Goal: Transaction & Acquisition: Obtain resource

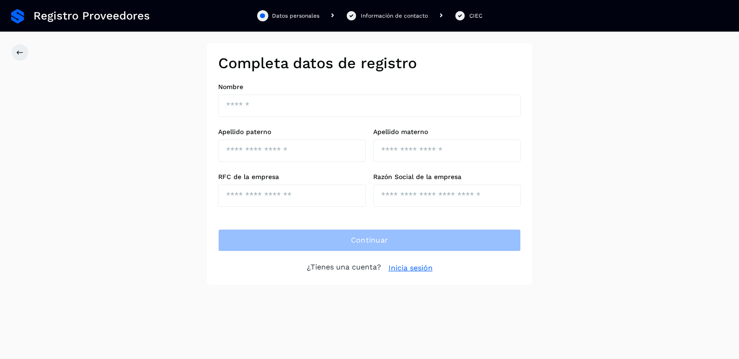
click at [424, 267] on link "Inicia sesión" at bounding box center [411, 268] width 44 height 11
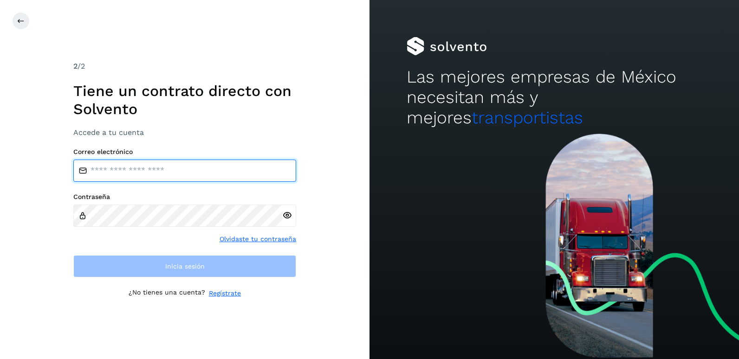
click at [235, 172] on input "email" at bounding box center [184, 171] width 223 height 22
type input "**********"
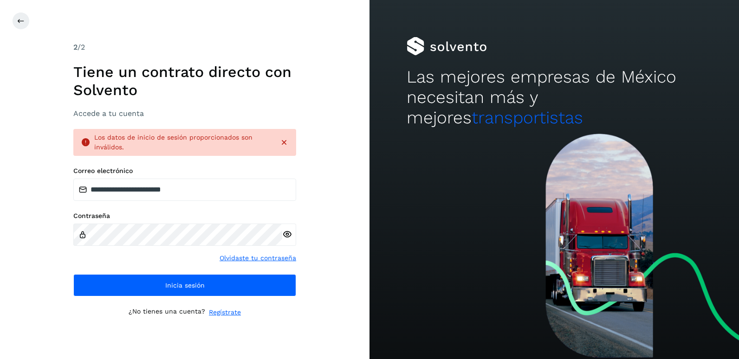
click at [291, 230] on icon at bounding box center [287, 235] width 10 height 10
click at [0, 249] on html "**********" at bounding box center [369, 179] width 739 height 359
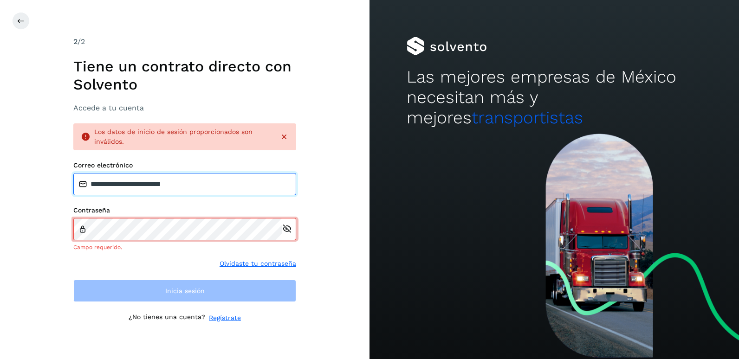
click at [222, 188] on input "**********" at bounding box center [184, 184] width 223 height 22
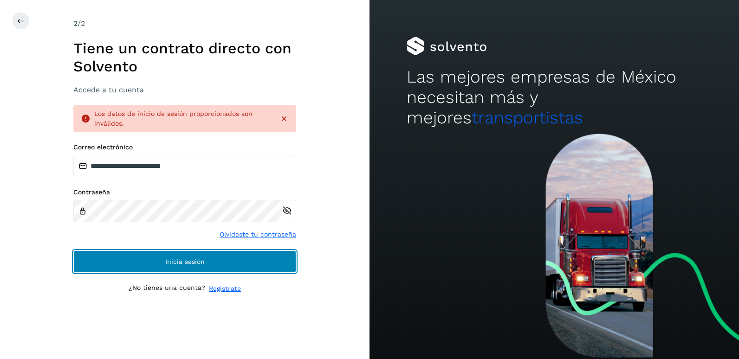
click at [185, 265] on span "Inicia sesión" at bounding box center [184, 262] width 39 height 7
click at [205, 263] on button "Inicia sesión" at bounding box center [184, 262] width 223 height 22
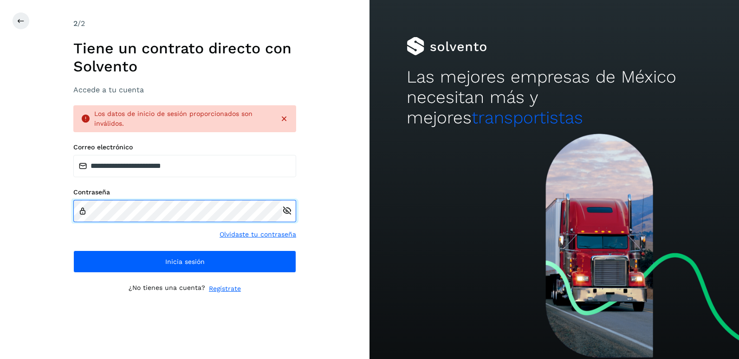
click at [0, 209] on html "**********" at bounding box center [369, 179] width 739 height 359
click at [6, 233] on div "**********" at bounding box center [185, 179] width 370 height 359
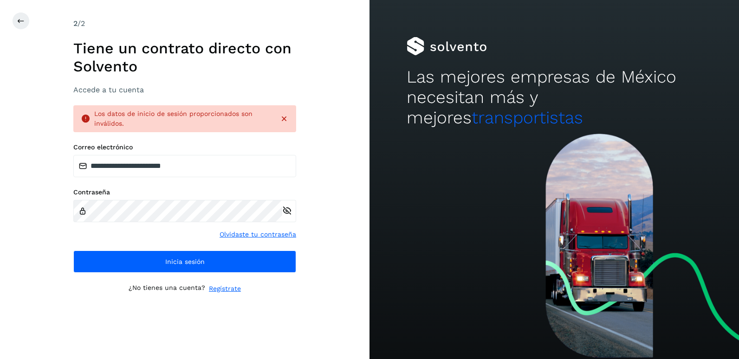
click at [261, 231] on link "Olvidaste tu contraseña" at bounding box center [258, 235] width 77 height 10
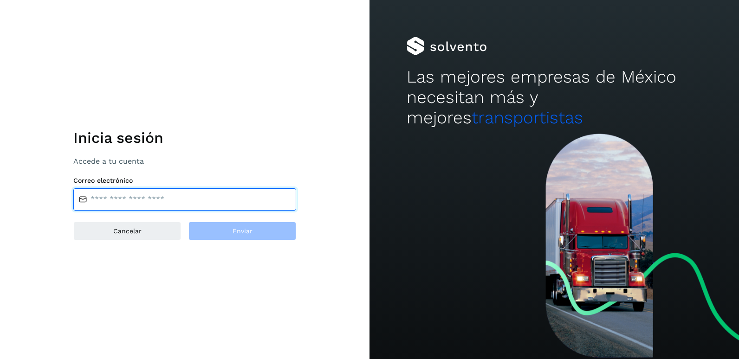
click at [146, 194] on input "email" at bounding box center [184, 200] width 223 height 22
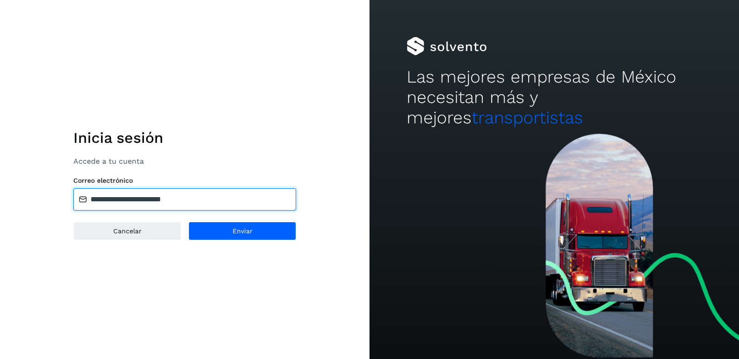
type input "**********"
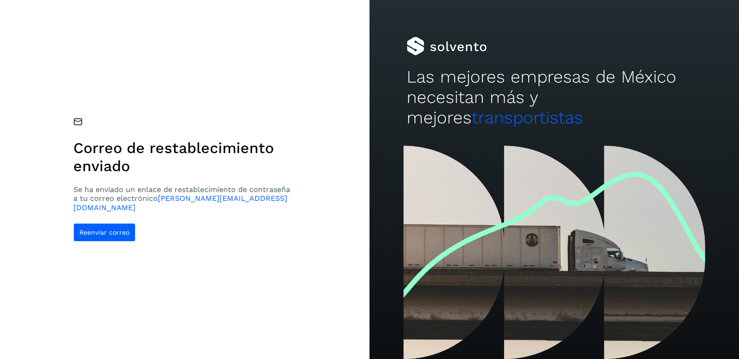
click at [217, 203] on span "daniel.svilla@outlook.com" at bounding box center [180, 203] width 214 height 18
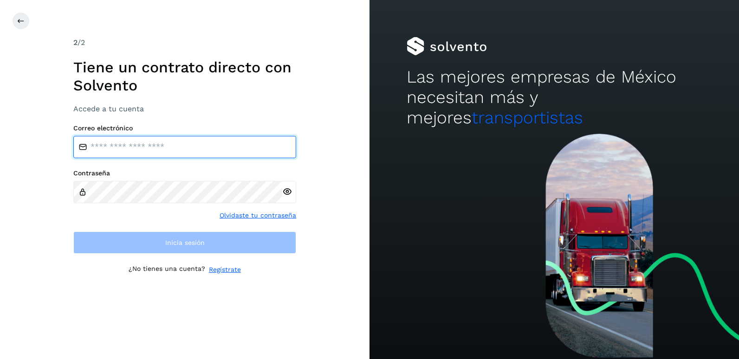
click at [145, 152] on input "email" at bounding box center [184, 147] width 223 height 22
type input "**********"
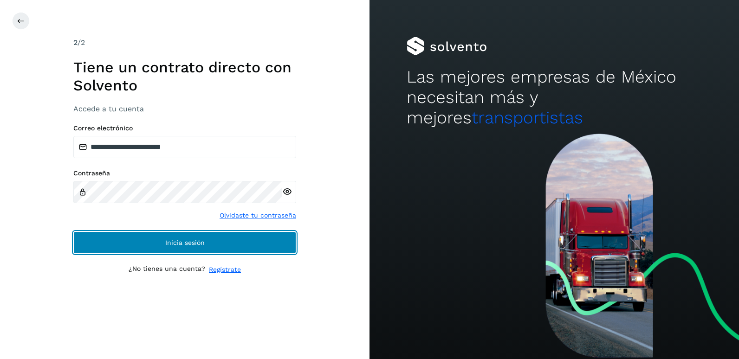
click at [224, 247] on button "Inicia sesión" at bounding box center [184, 243] width 223 height 22
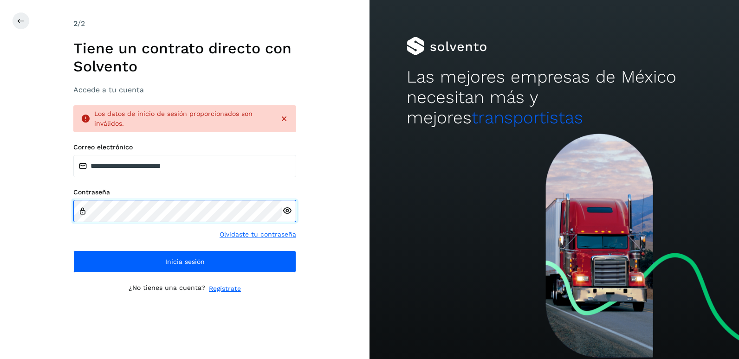
click at [17, 206] on div "**********" at bounding box center [185, 179] width 370 height 359
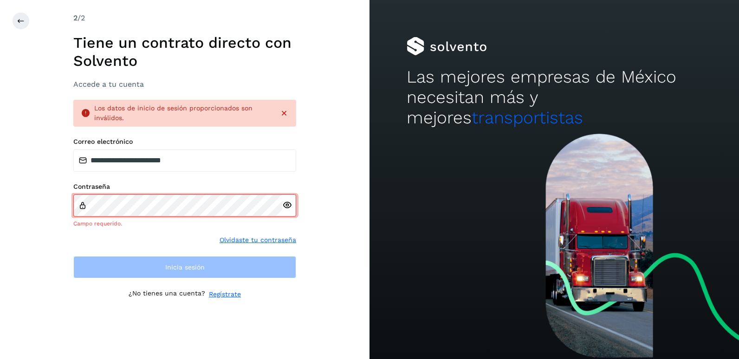
click at [263, 244] on link "Olvidaste tu contraseña" at bounding box center [258, 240] width 77 height 10
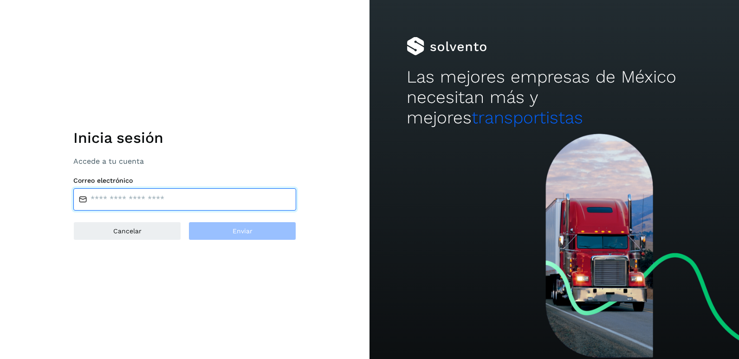
click at [169, 194] on input "email" at bounding box center [184, 200] width 223 height 22
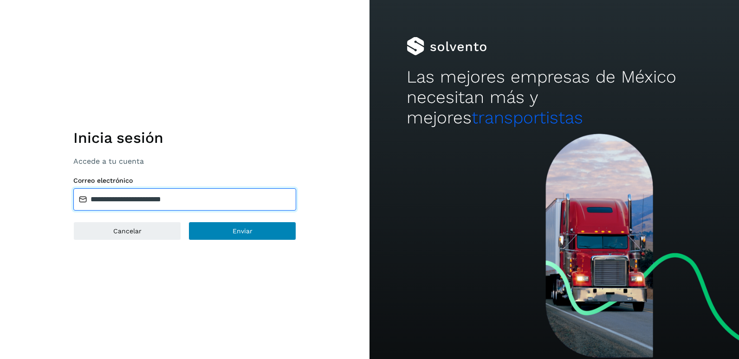
type input "**********"
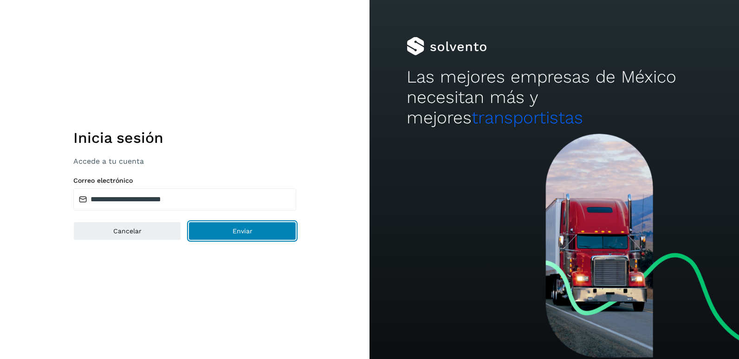
click at [265, 225] on button "Enviar" at bounding box center [243, 231] width 108 height 19
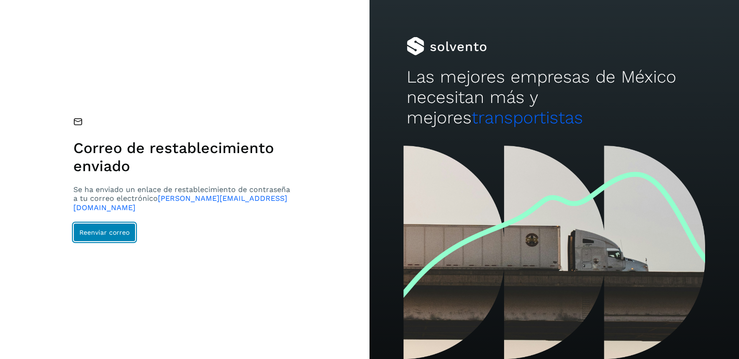
click at [97, 223] on button "Reenviar correo" at bounding box center [104, 232] width 62 height 19
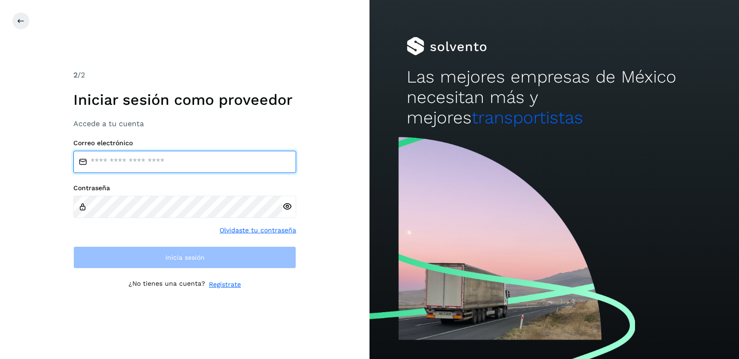
click at [150, 165] on input "email" at bounding box center [184, 162] width 223 height 22
type input "**********"
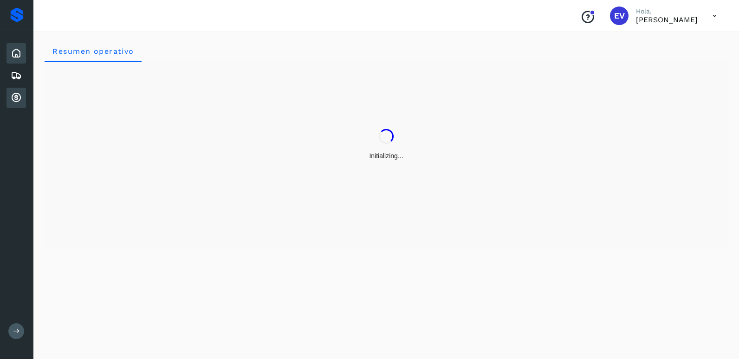
click at [16, 97] on icon at bounding box center [16, 97] width 11 height 11
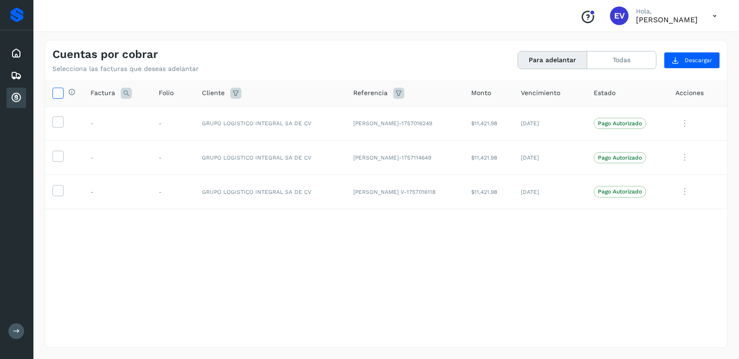
click at [56, 92] on icon at bounding box center [58, 93] width 10 height 10
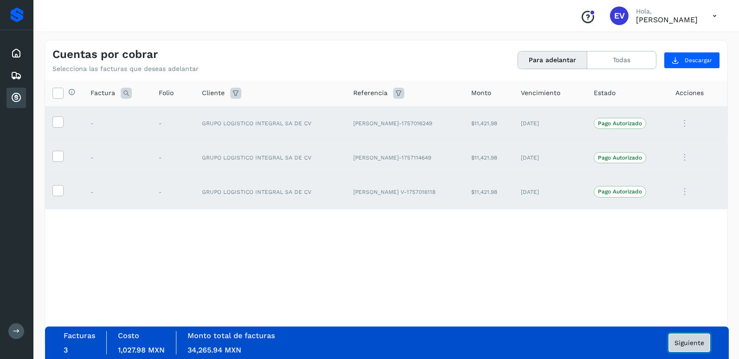
drag, startPoint x: 696, startPoint y: 343, endPoint x: 678, endPoint y: 358, distance: 23.1
click at [678, 358] on div "Facturas 3 Costo 1,027.98 MXN Monto total de facturas 34,265.94 MXN Siguiente" at bounding box center [387, 343] width 684 height 33
click at [691, 341] on span "Siguiente" at bounding box center [690, 343] width 30 height 7
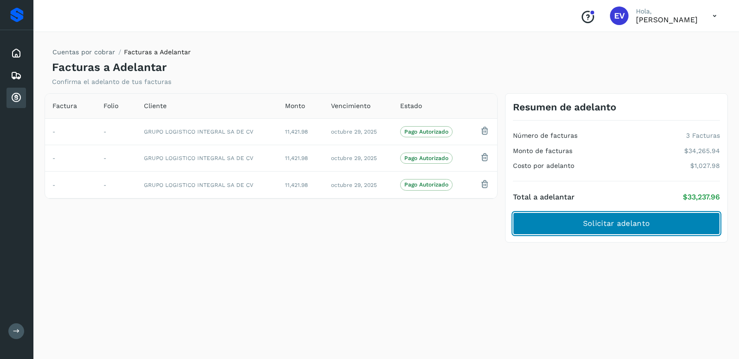
click at [648, 231] on button "Solicitar adelanto" at bounding box center [616, 224] width 207 height 22
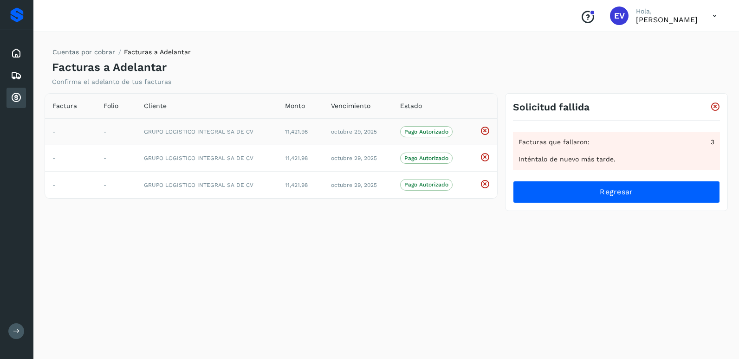
click at [486, 133] on icon at bounding box center [485, 131] width 10 height 10
click at [16, 97] on icon at bounding box center [16, 97] width 11 height 11
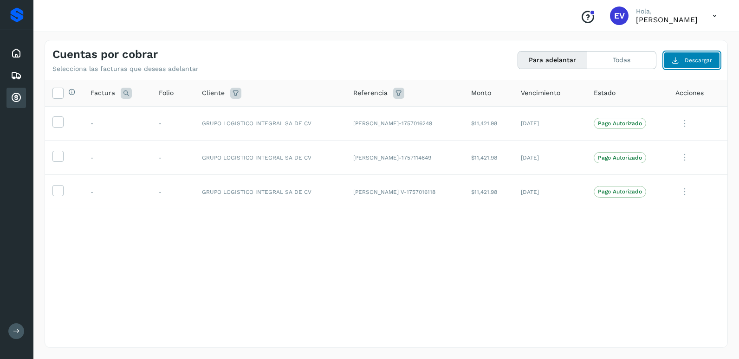
click at [679, 63] on icon at bounding box center [675, 60] width 7 height 7
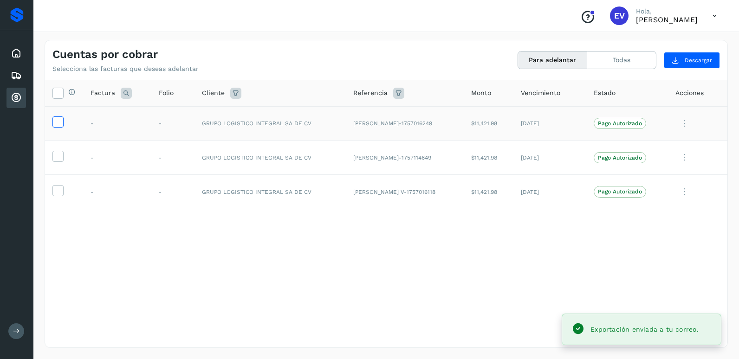
click at [56, 123] on icon at bounding box center [58, 122] width 10 height 10
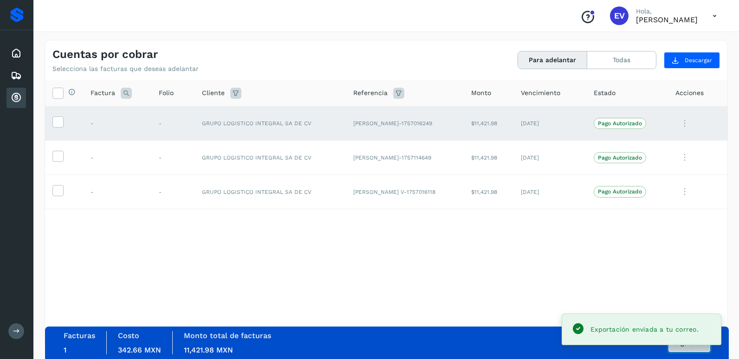
click at [684, 351] on button "Siguiente" at bounding box center [690, 343] width 42 height 19
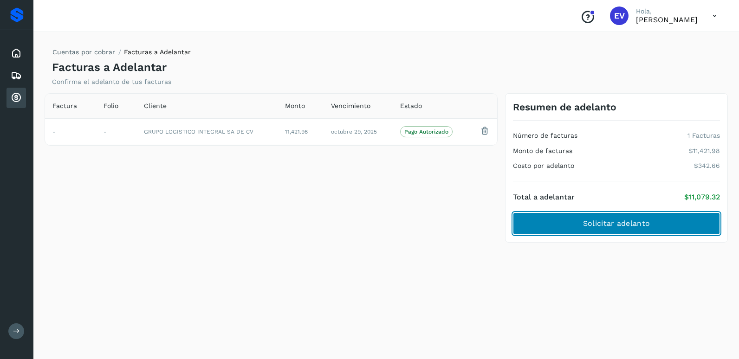
click at [627, 223] on span "Solicitar adelanto" at bounding box center [616, 224] width 67 height 10
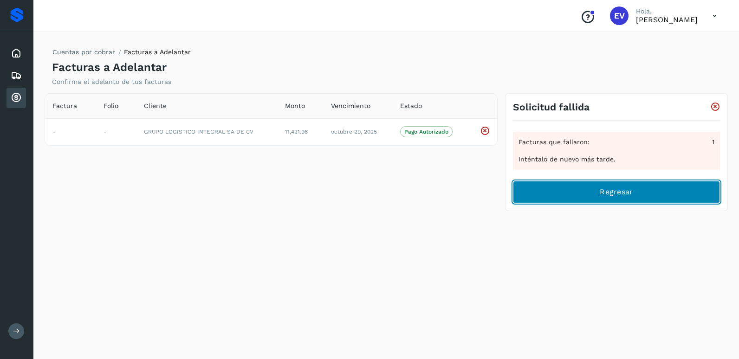
click at [642, 201] on button "Regresar" at bounding box center [616, 192] width 207 height 22
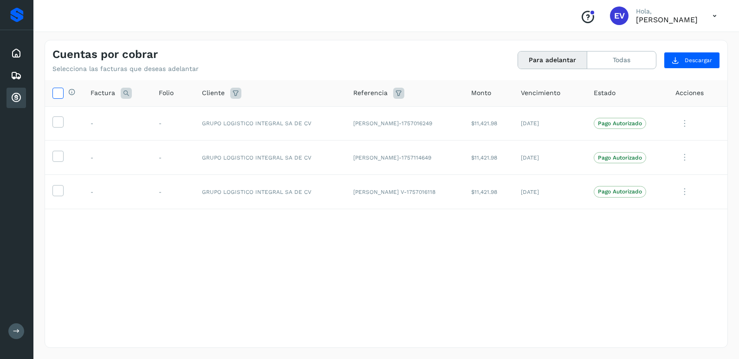
click at [53, 93] on icon at bounding box center [58, 93] width 10 height 10
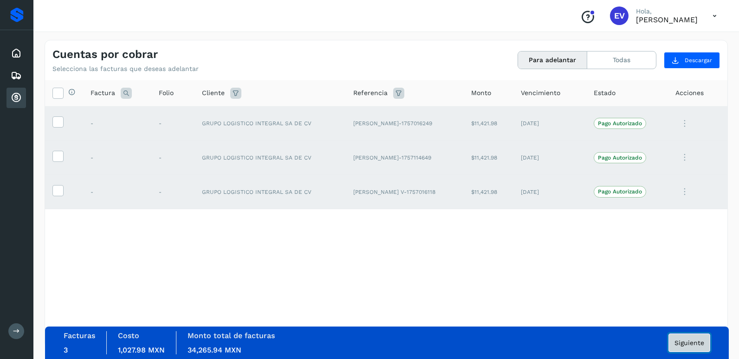
click at [684, 345] on span "Siguiente" at bounding box center [690, 343] width 30 height 7
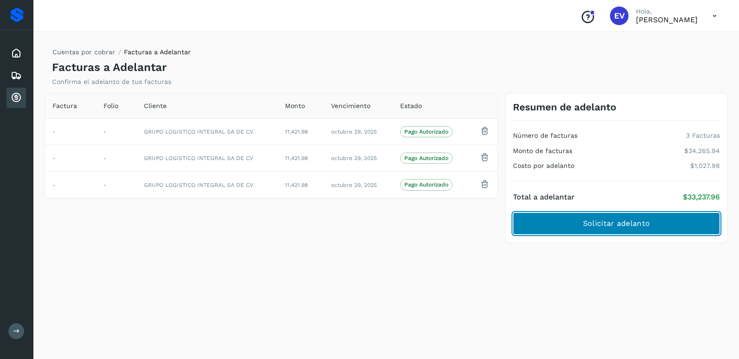
click at [594, 222] on span "Solicitar adelanto" at bounding box center [616, 224] width 67 height 10
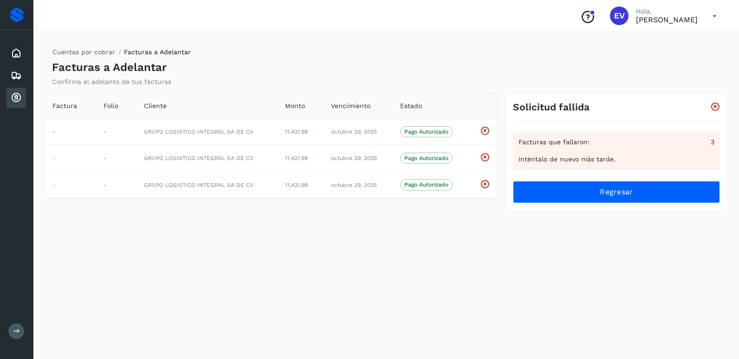
click at [580, 17] on icon "Conoce nuestros beneficios" at bounding box center [587, 17] width 15 height 15
click at [17, 334] on icon at bounding box center [16, 331] width 7 height 7
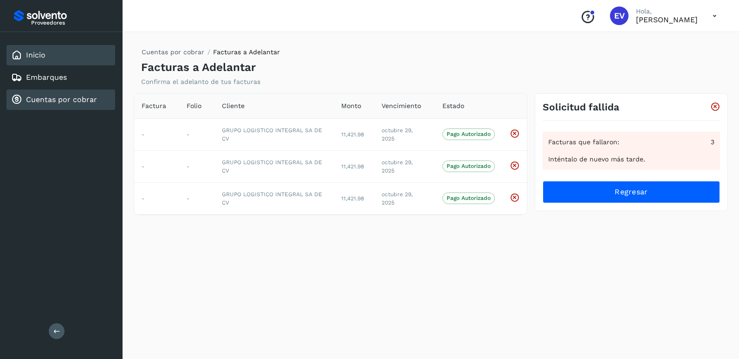
click at [39, 58] on link "Inicio" at bounding box center [36, 55] width 20 height 9
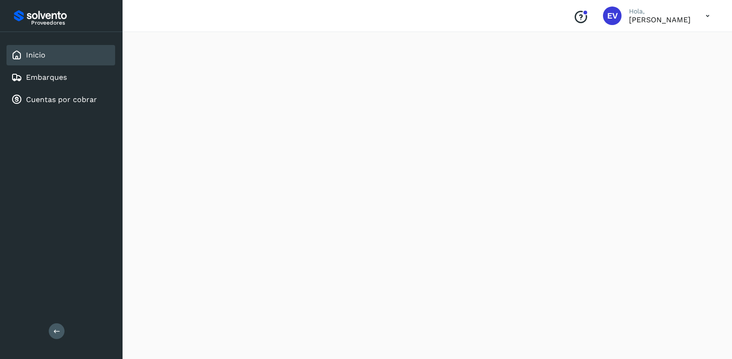
scroll to position [823, 0]
click at [49, 18] on div "Proveedores" at bounding box center [61, 15] width 100 height 17
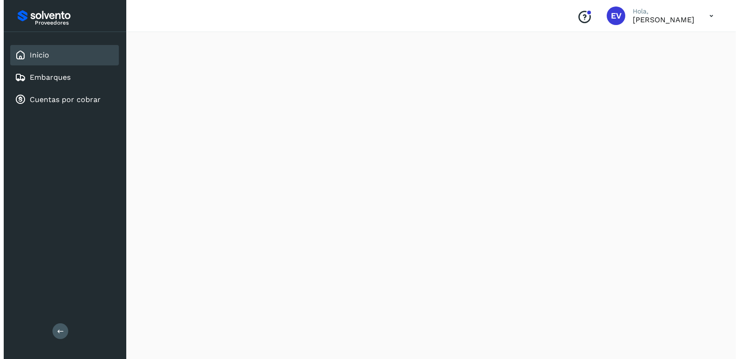
scroll to position [0, 0]
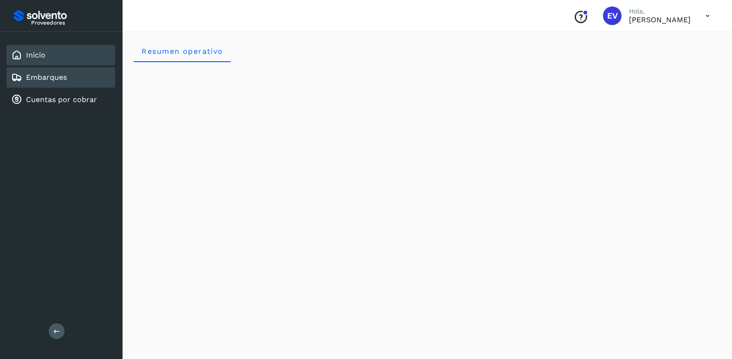
click at [65, 70] on div "Embarques" at bounding box center [61, 77] width 109 height 20
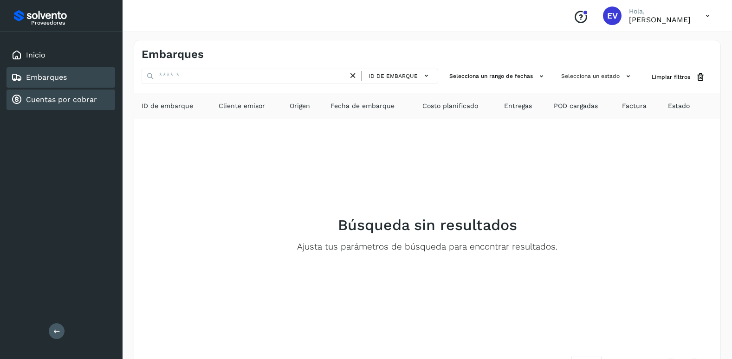
click at [62, 99] on link "Cuentas por cobrar" at bounding box center [61, 99] width 71 height 9
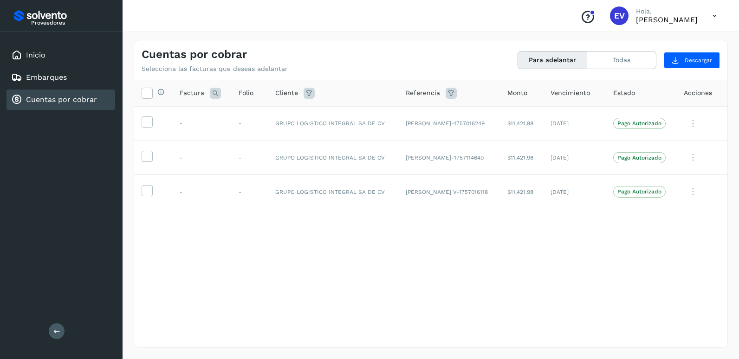
click at [713, 18] on icon at bounding box center [714, 16] width 19 height 19
click at [634, 20] on div at bounding box center [369, 179] width 739 height 359
click at [622, 61] on button "Todas" at bounding box center [621, 60] width 69 height 17
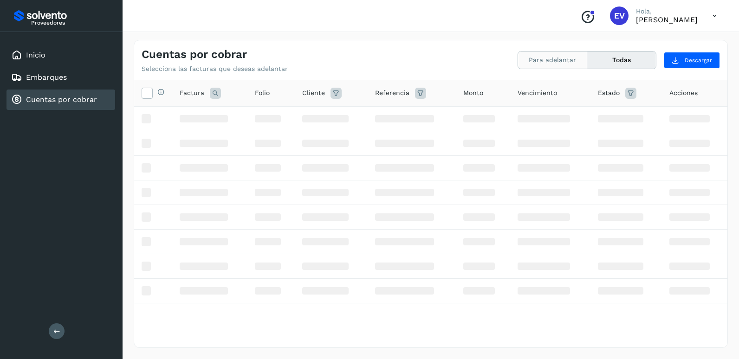
click at [567, 58] on button "Para adelantar" at bounding box center [552, 60] width 69 height 17
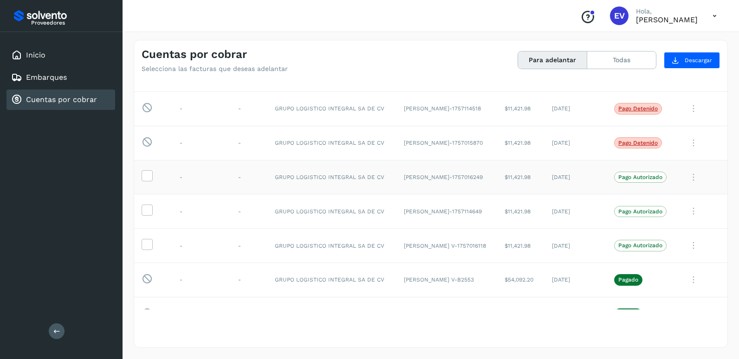
scroll to position [754, 0]
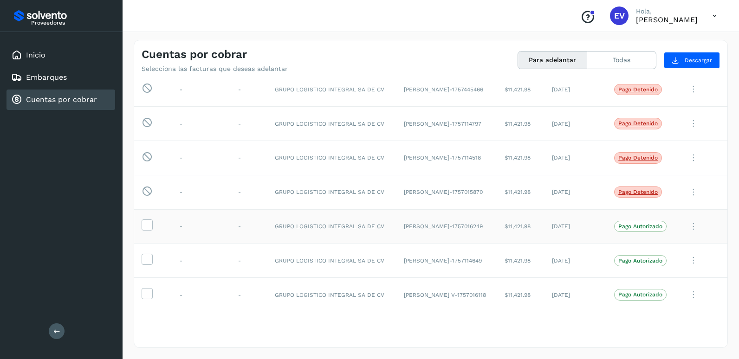
click at [149, 219] on td at bounding box center [153, 226] width 38 height 34
click at [149, 226] on icon at bounding box center [147, 225] width 10 height 10
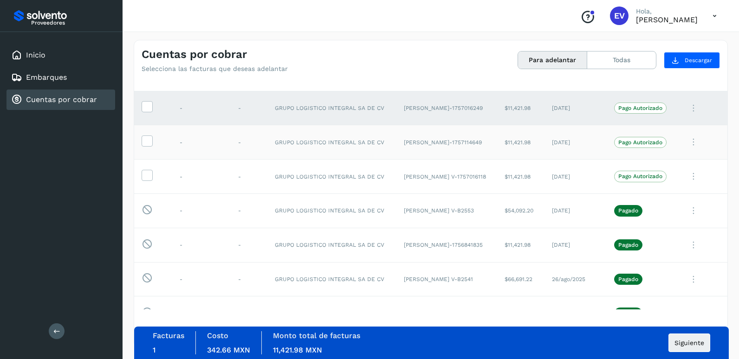
scroll to position [891, 0]
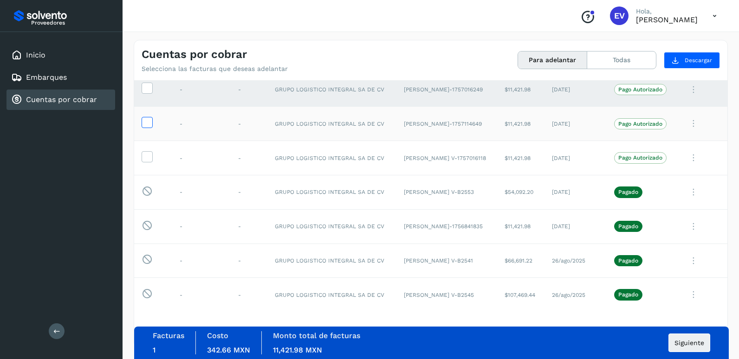
click at [147, 123] on icon at bounding box center [147, 122] width 10 height 10
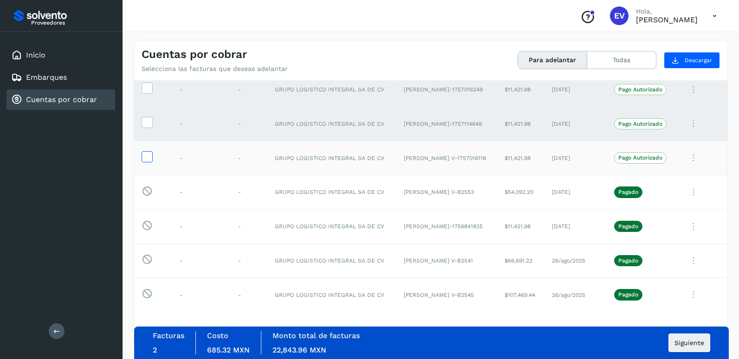
click at [147, 154] on icon at bounding box center [147, 156] width 10 height 10
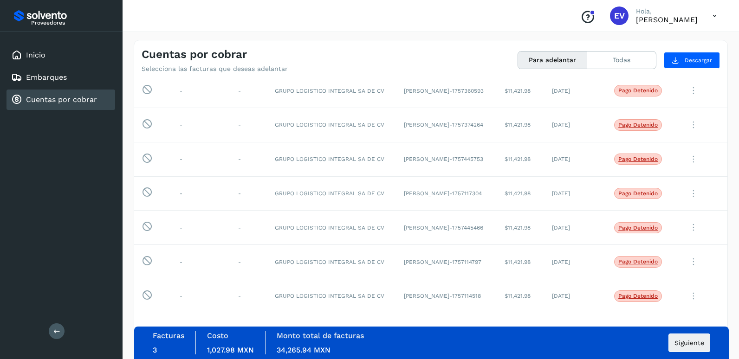
scroll to position [639, 0]
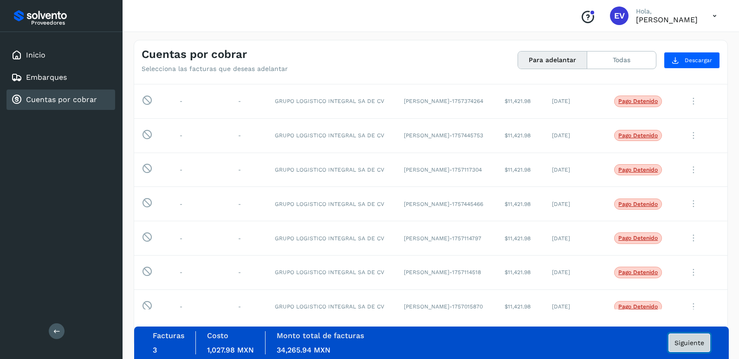
click at [689, 342] on span "Siguiente" at bounding box center [690, 343] width 30 height 7
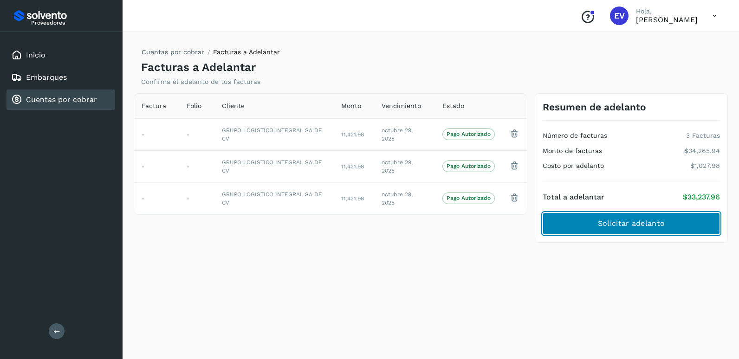
click at [635, 229] on button "Solicitar adelanto" at bounding box center [631, 224] width 177 height 22
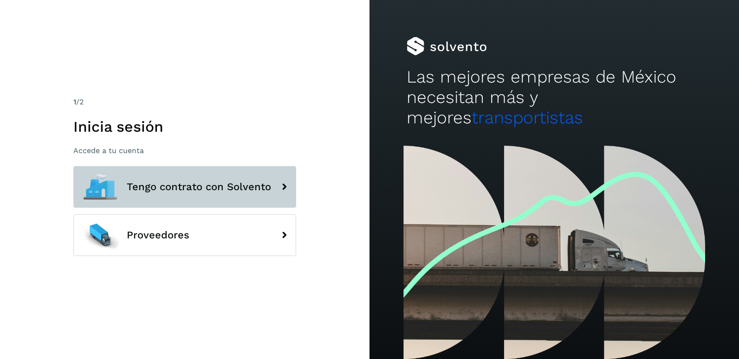
click at [249, 197] on button "Tengo contrato con Solvento" at bounding box center [184, 187] width 223 height 42
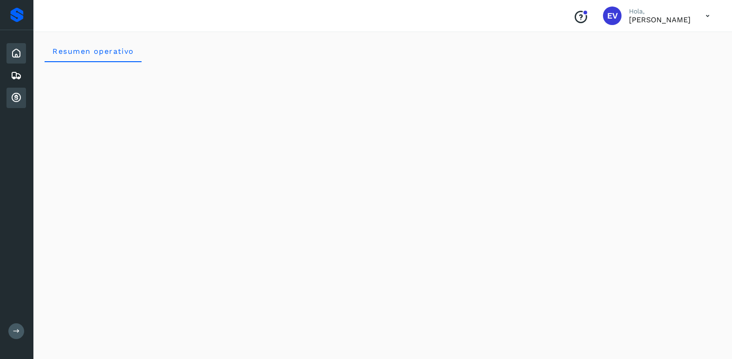
click at [11, 99] on icon at bounding box center [16, 97] width 11 height 11
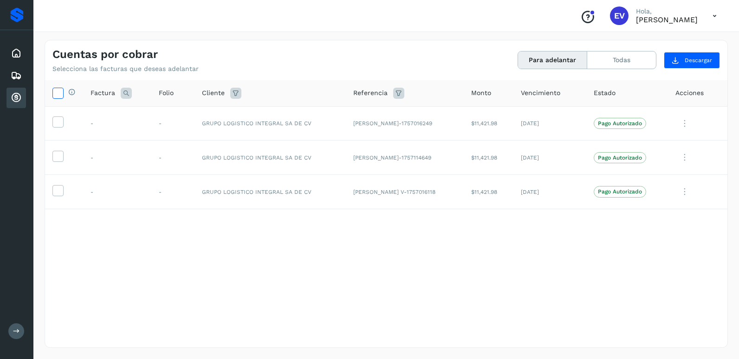
click at [58, 95] on icon at bounding box center [58, 93] width 10 height 10
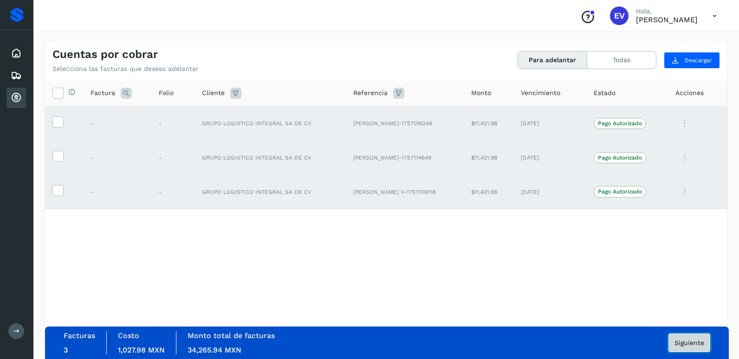
click at [680, 339] on button "Siguiente" at bounding box center [690, 343] width 42 height 19
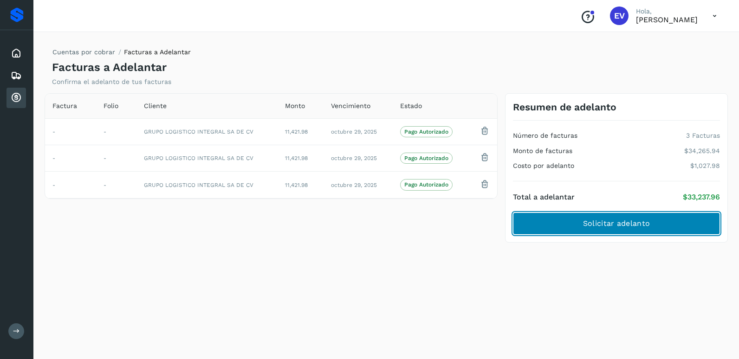
click at [631, 228] on span "Solicitar adelanto" at bounding box center [616, 224] width 67 height 10
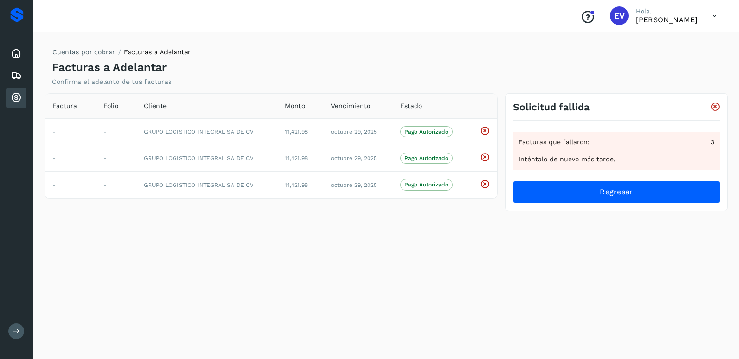
drag, startPoint x: 539, startPoint y: 247, endPoint x: 488, endPoint y: 237, distance: 51.5
click at [488, 237] on div "Cuentas por cobrar Facturas a Adelantar Facturas a Adelantar Confirma el adelan…" at bounding box center [387, 194] width 684 height 308
click at [16, 99] on icon at bounding box center [16, 97] width 11 height 11
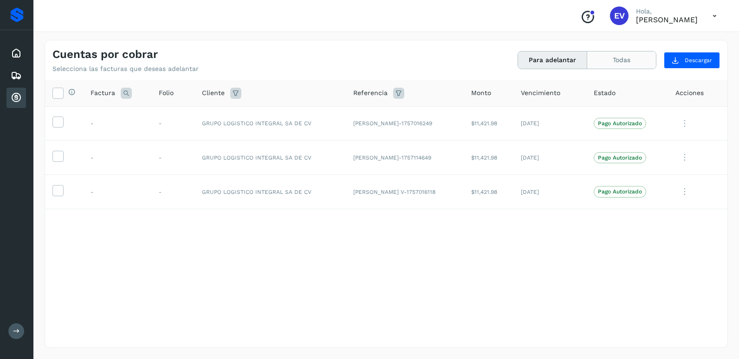
click at [625, 65] on button "Todas" at bounding box center [621, 60] width 69 height 17
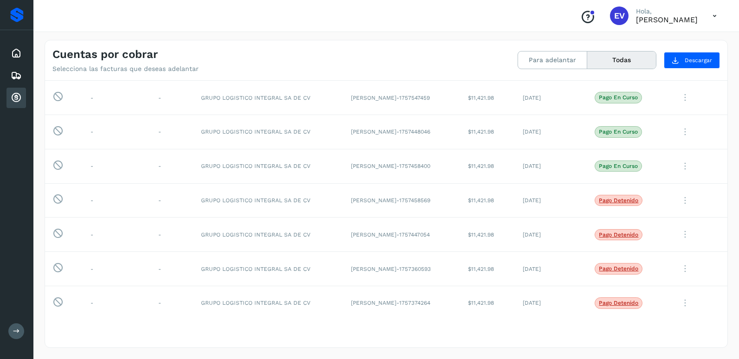
scroll to position [437, 0]
click at [680, 201] on icon at bounding box center [685, 201] width 19 height 19
click at [656, 219] on button "Ver Detalle" at bounding box center [664, 224] width 111 height 18
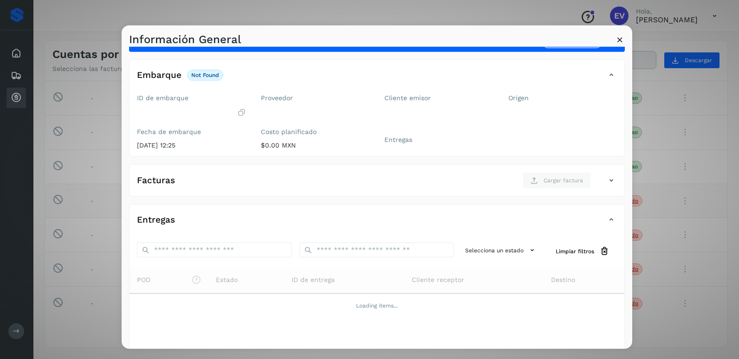
scroll to position [0, 0]
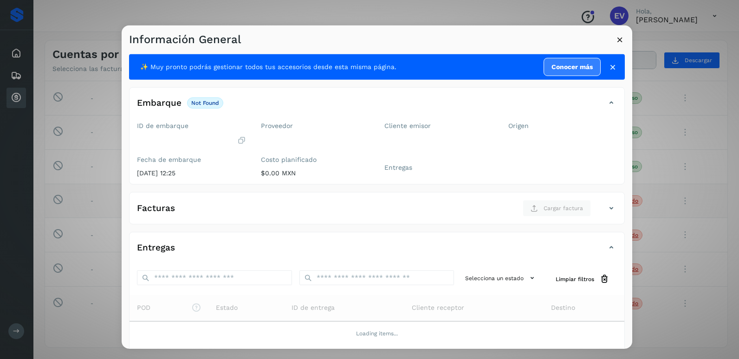
click at [621, 38] on icon at bounding box center [620, 40] width 10 height 10
